Goal: Check status: Check status

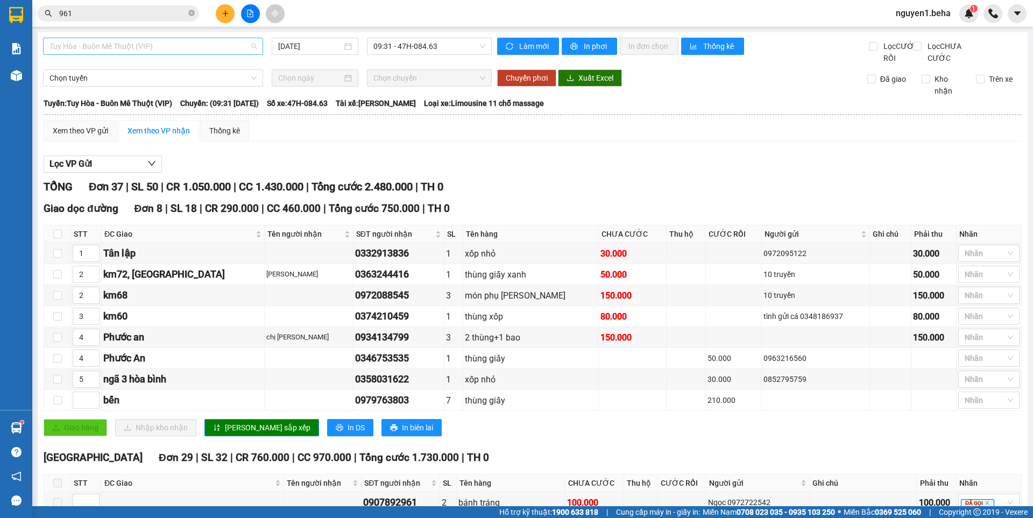
click at [175, 50] on span "Tuy Hòa - Buôn Mê Thuột (VIP)" at bounding box center [152, 46] width 207 height 16
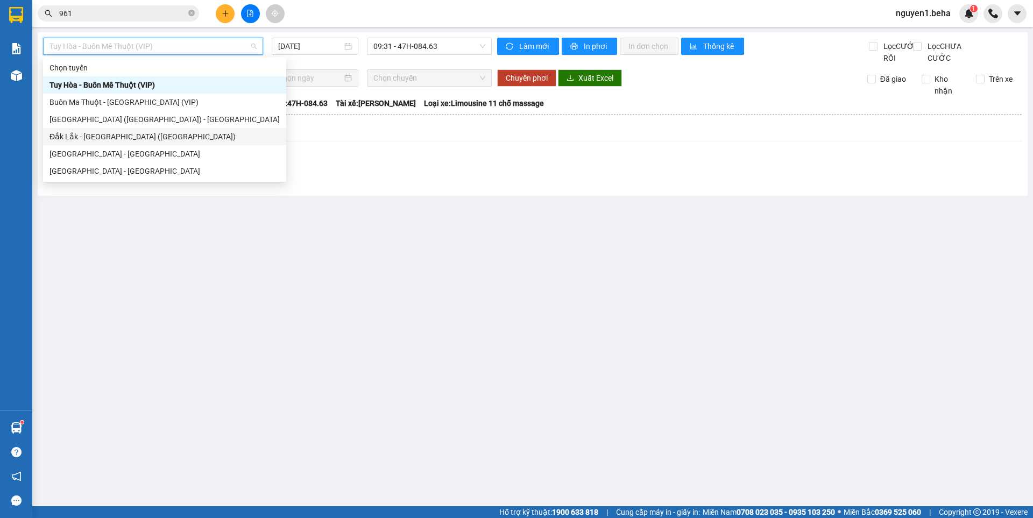
click at [103, 133] on div "Đắk Lắk - [GEOGRAPHIC_DATA] ([GEOGRAPHIC_DATA])" at bounding box center [164, 137] width 230 height 12
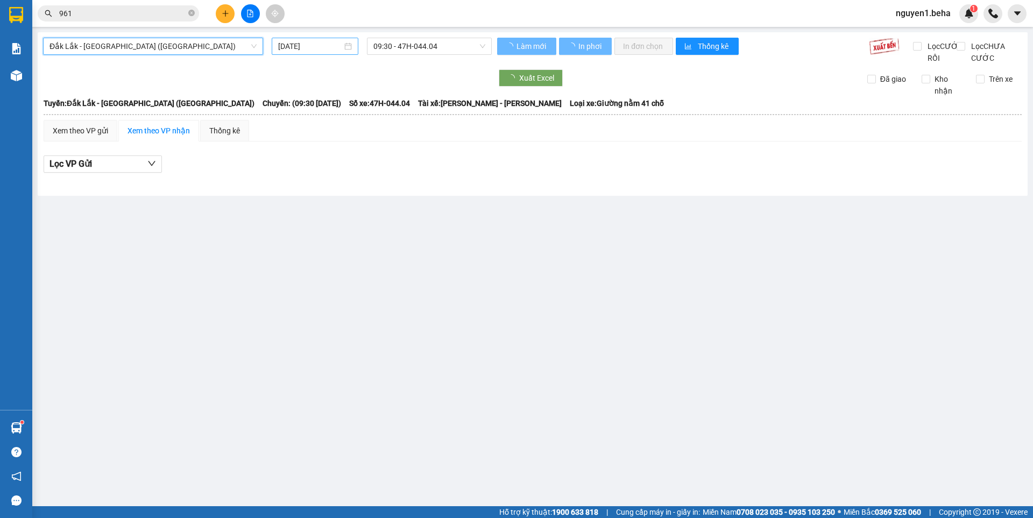
click at [311, 48] on input "[DATE]" at bounding box center [310, 46] width 64 height 12
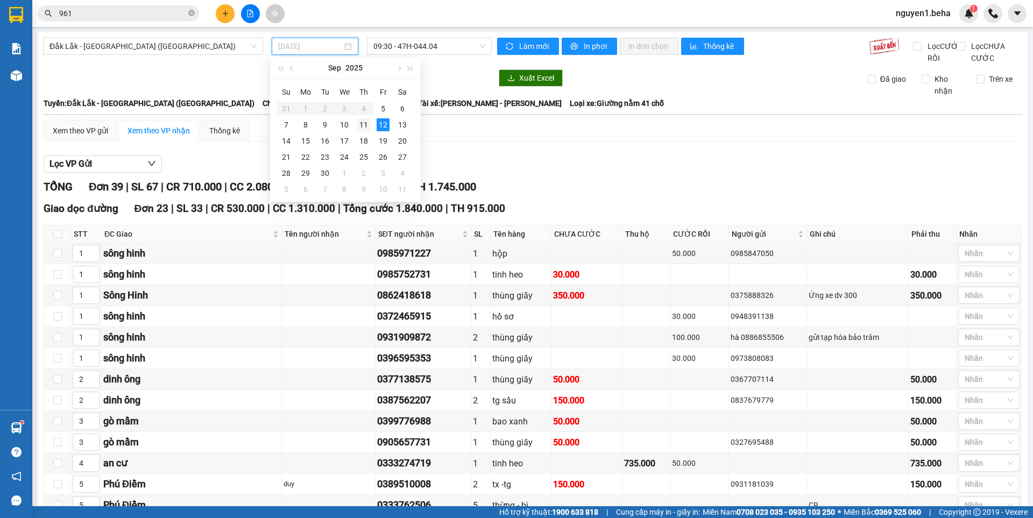
click at [366, 124] on div "11" at bounding box center [363, 124] width 13 height 13
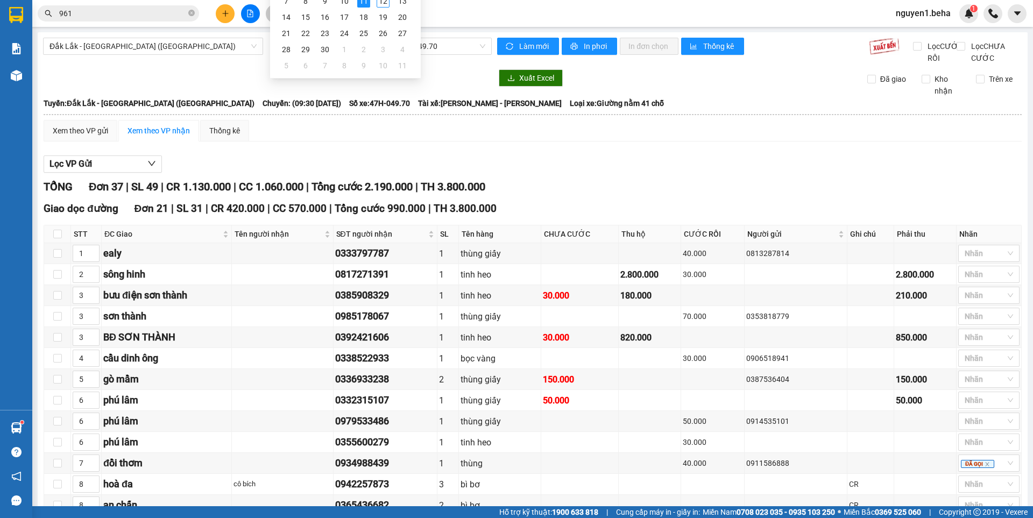
type input "[DATE]"
click at [251, 12] on icon "file-add" at bounding box center [250, 14] width 6 height 8
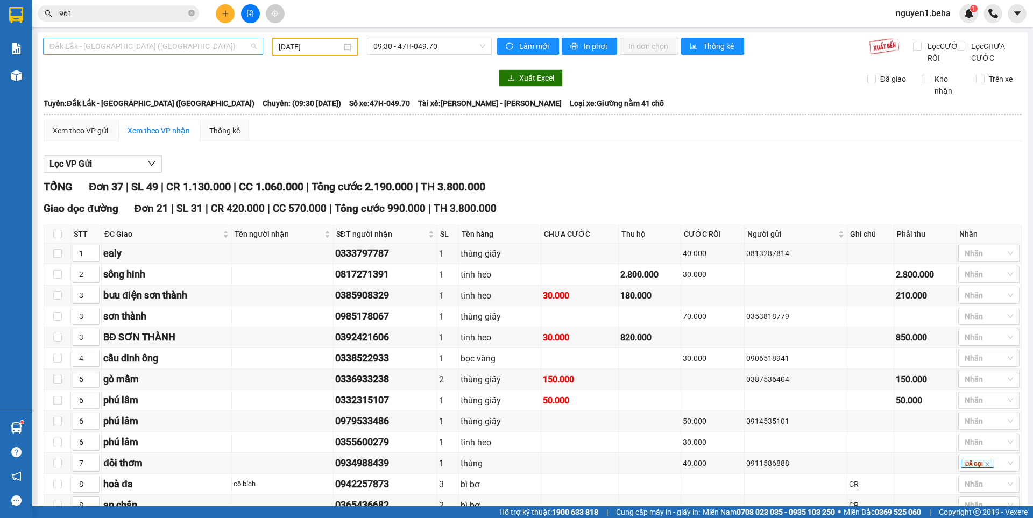
click at [179, 49] on span "Đắk Lắk - [GEOGRAPHIC_DATA] ([GEOGRAPHIC_DATA])" at bounding box center [152, 46] width 207 height 16
click at [162, 38] on span "Đắk Lắk - [GEOGRAPHIC_DATA] ([GEOGRAPHIC_DATA])" at bounding box center [152, 46] width 207 height 16
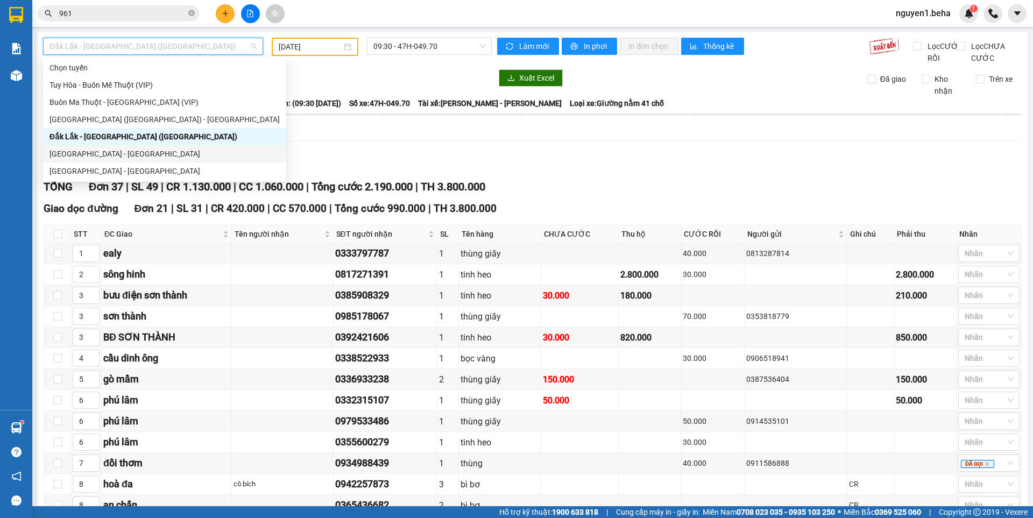
click at [84, 156] on div "[GEOGRAPHIC_DATA] - [GEOGRAPHIC_DATA]" at bounding box center [164, 154] width 230 height 12
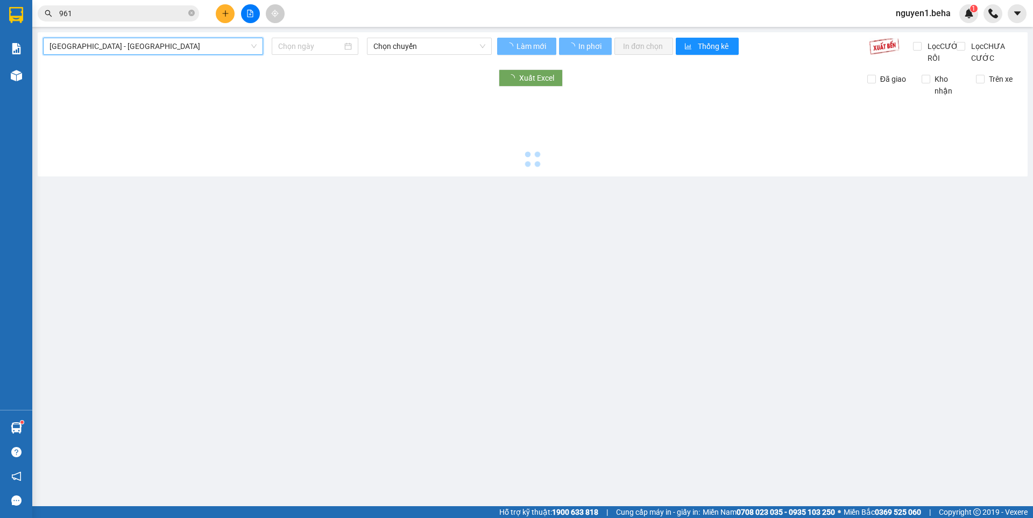
type input "[DATE]"
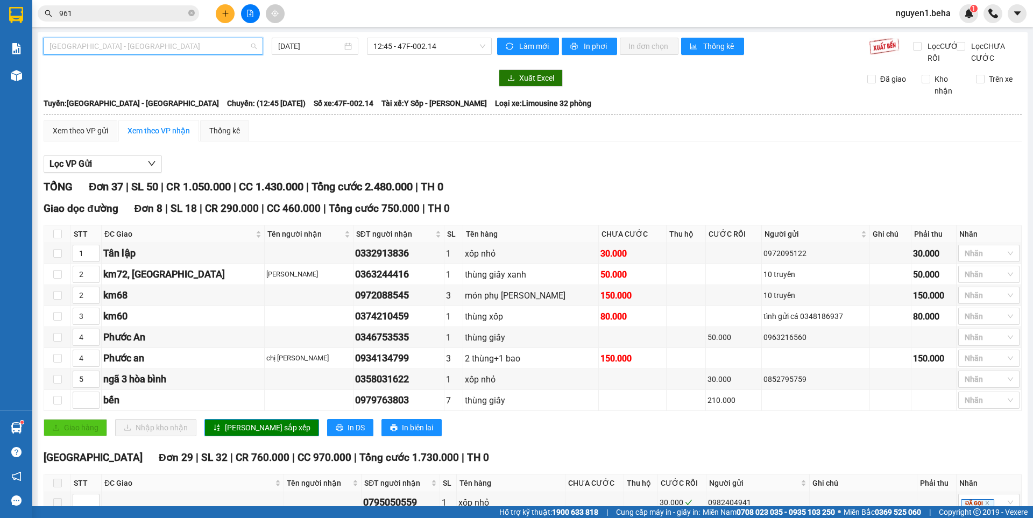
click at [189, 43] on span "[GEOGRAPHIC_DATA] - [GEOGRAPHIC_DATA]" at bounding box center [152, 46] width 207 height 16
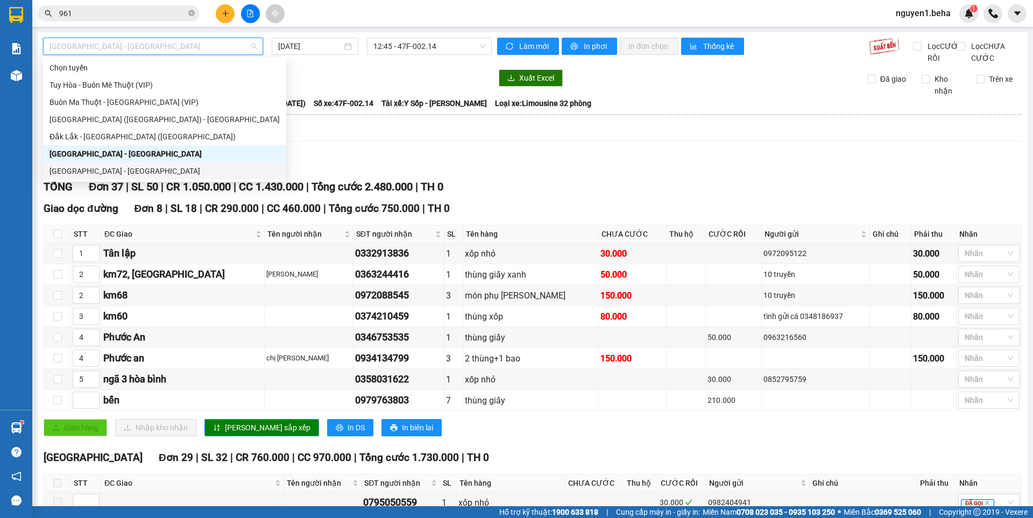
click at [110, 174] on div "[GEOGRAPHIC_DATA] - [GEOGRAPHIC_DATA]" at bounding box center [164, 171] width 230 height 12
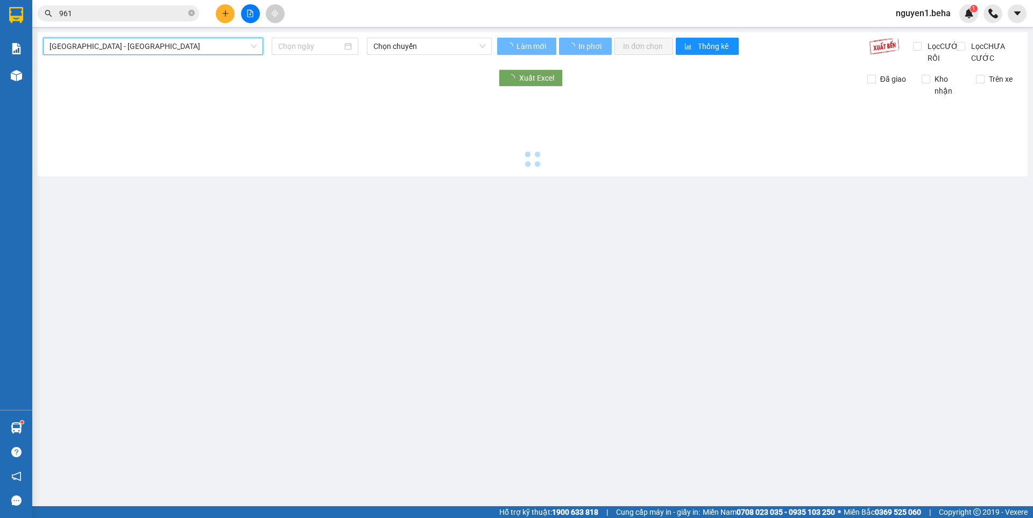
type input "[DATE]"
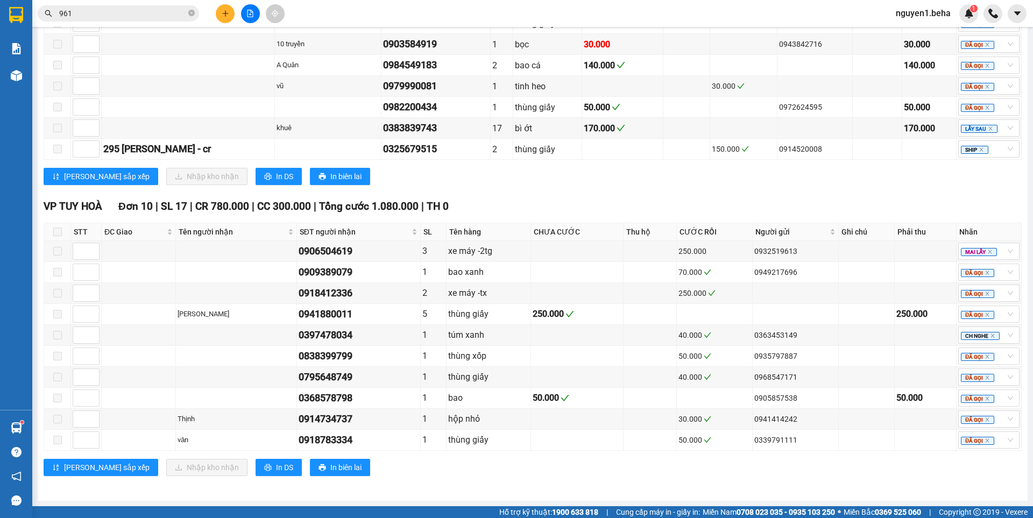
scroll to position [848, 0]
click at [94, 16] on input "961" at bounding box center [122, 14] width 127 height 12
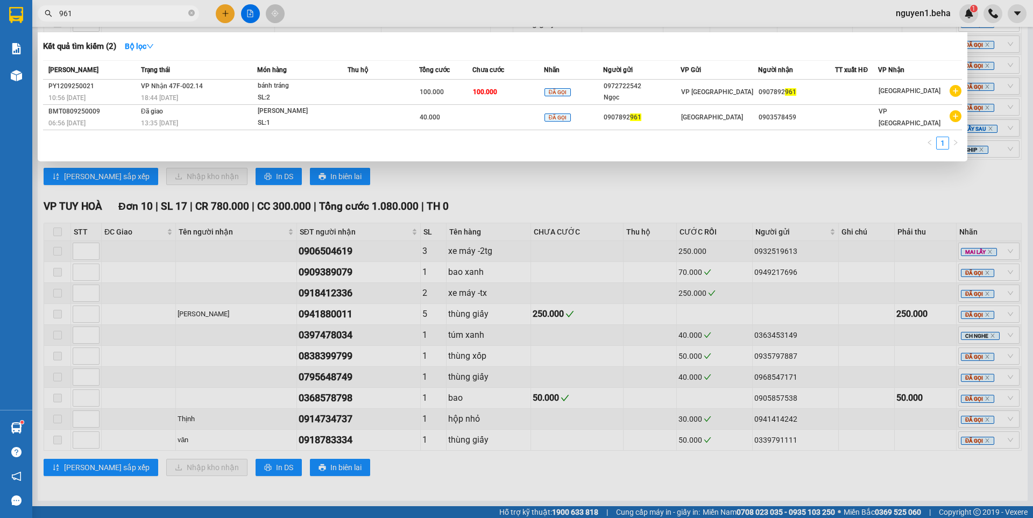
drag, startPoint x: 94, startPoint y: 16, endPoint x: 25, endPoint y: 18, distance: 68.3
click at [26, 18] on section "Kết quả tìm kiếm ( 2 ) Bộ lọc Mã ĐH Trạng thái Món hàng Thu hộ Tổng cước Chưa c…" at bounding box center [516, 259] width 1033 height 518
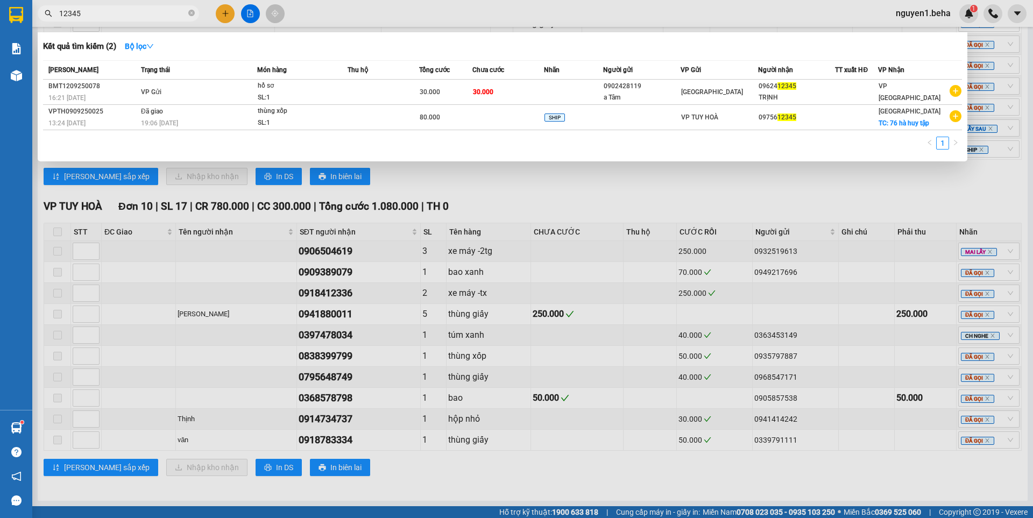
type input "12345"
click at [630, 186] on div at bounding box center [516, 259] width 1033 height 518
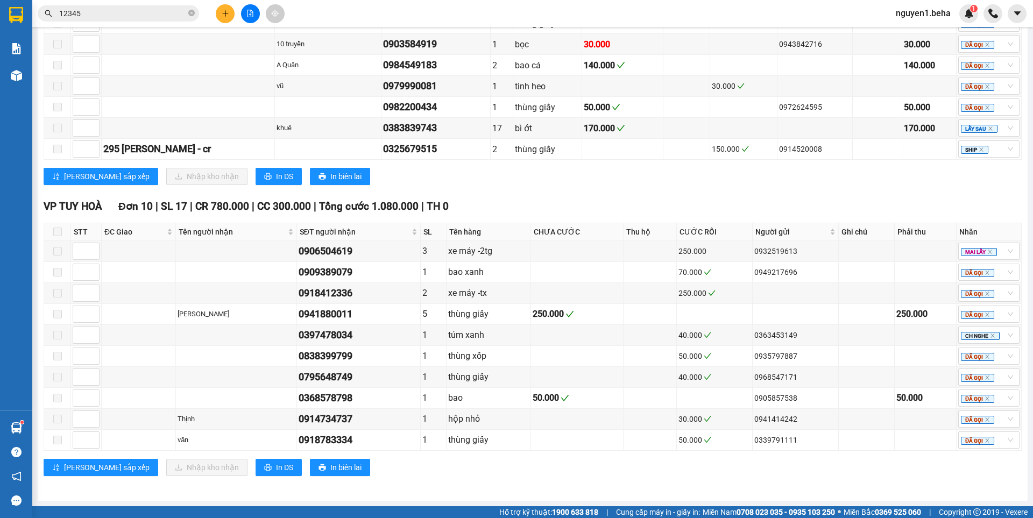
click at [161, 23] on div "Kết quả tìm kiếm ( 2 ) Bộ lọc Mã ĐH Trạng thái Món hàng Thu hộ Tổng cước Chưa c…" at bounding box center [516, 13] width 1033 height 27
click at [161, 13] on input "12345" at bounding box center [122, 14] width 127 height 12
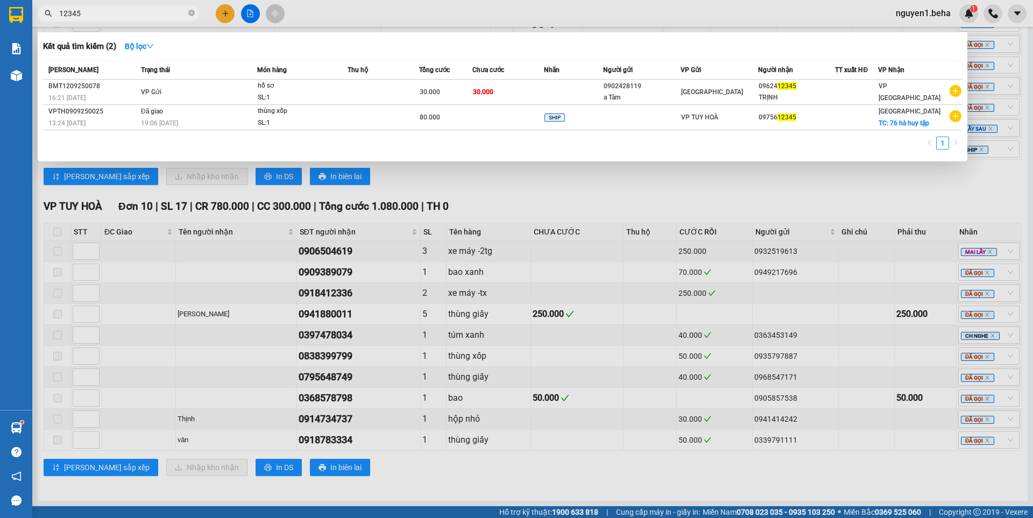
click at [690, 195] on div at bounding box center [516, 259] width 1033 height 518
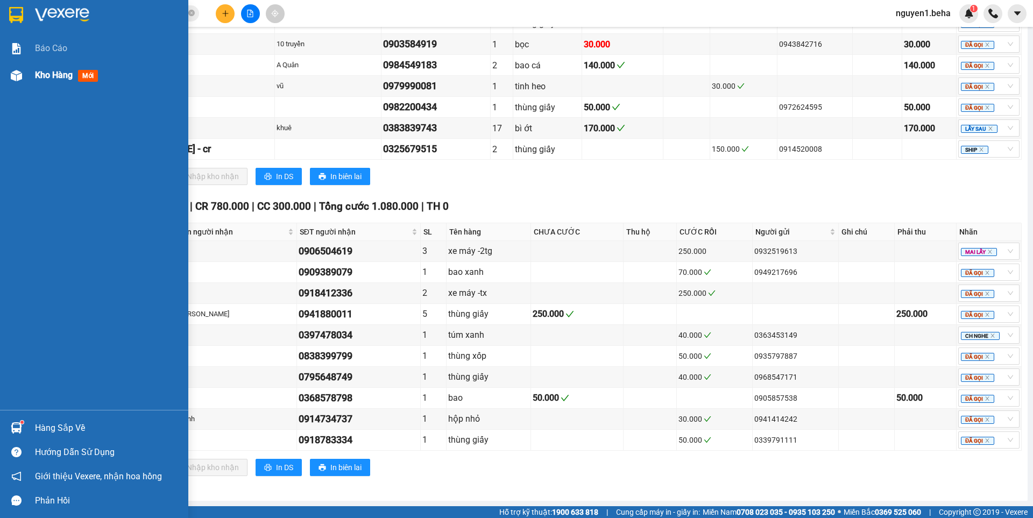
click at [11, 80] on img at bounding box center [16, 75] width 11 height 11
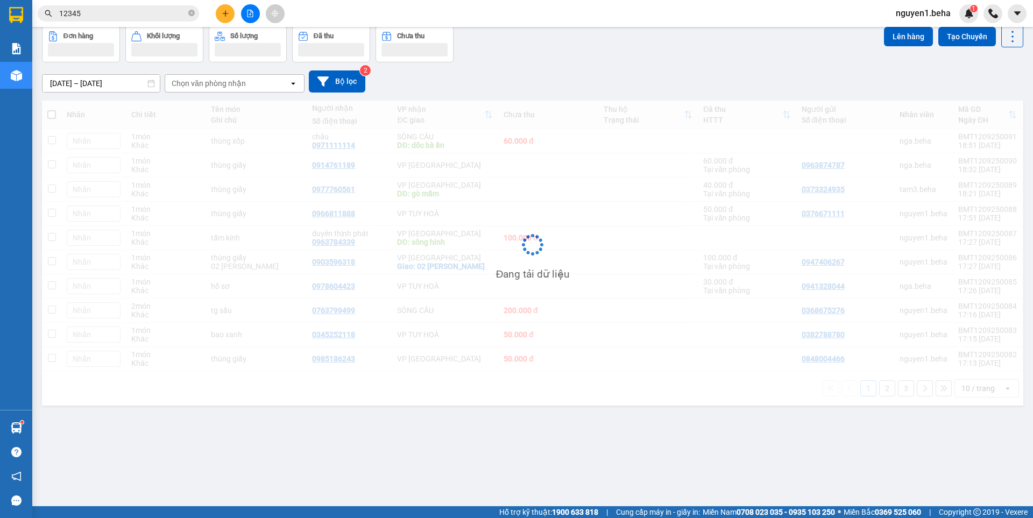
scroll to position [49, 0]
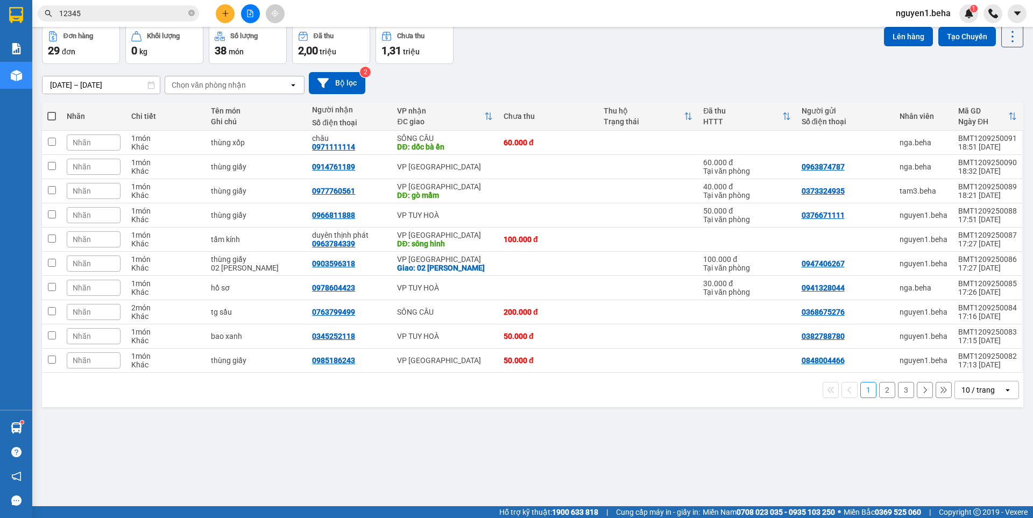
click at [469, 428] on div "ver 1.8.143 Kho gửi Trên xe Kho nhận Hàng đã giao Đơn hàng 29 đơn Khối lượng 0 …" at bounding box center [533, 242] width 990 height 518
